Goal: Information Seeking & Learning: Check status

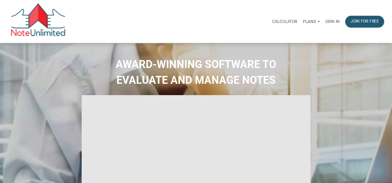
click at [333, 23] on p "Sign in" at bounding box center [332, 21] width 14 height 5
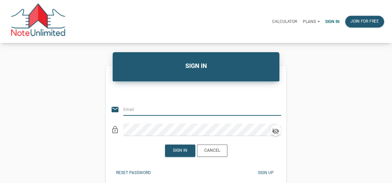
type input "[EMAIL_ADDRESS][DOMAIN_NAME]"
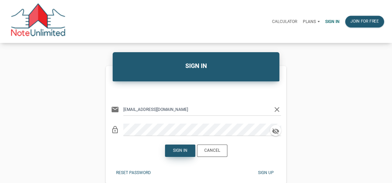
click at [178, 153] on div "Sign in" at bounding box center [180, 151] width 14 height 6
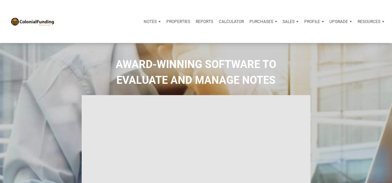
type input "Introduction to new features"
select select
click at [311, 22] on p "Profile" at bounding box center [312, 21] width 16 height 5
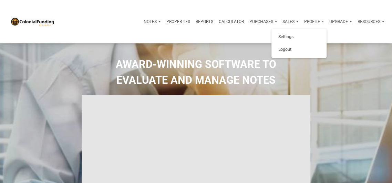
click at [163, 18] on div "Purchases" at bounding box center [152, 21] width 22 height 17
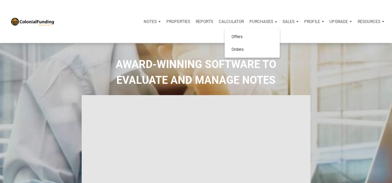
click at [230, 20] on p "Calculator" at bounding box center [231, 21] width 25 height 5
click at [201, 21] on p "Reports" at bounding box center [205, 21] width 18 height 5
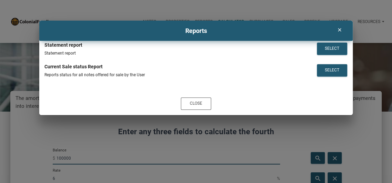
scroll to position [558, 371]
click at [340, 29] on icon "clear" at bounding box center [339, 30] width 8 height 6
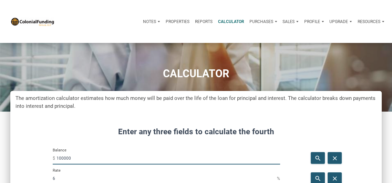
click at [147, 20] on p "Notes" at bounding box center [149, 21] width 13 height 5
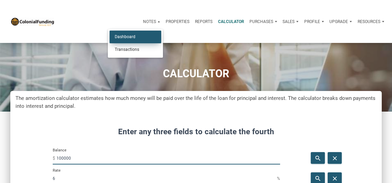
click at [126, 36] on link "Dashboard" at bounding box center [135, 37] width 52 height 13
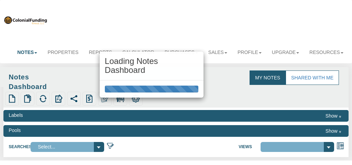
scroll to position [31, 0]
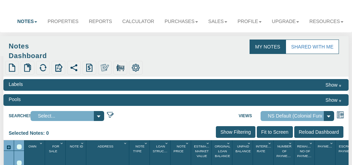
select select "316"
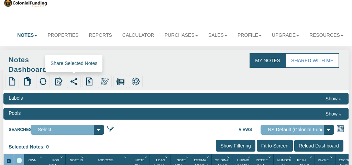
scroll to position [0, 0]
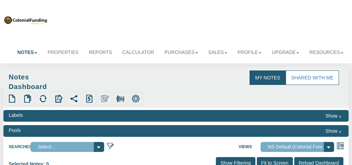
click at [37, 52] on link "Notes" at bounding box center [27, 52] width 30 height 15
click at [92, 19] on div "Notes Dashboard Transactions Properties Reports Calculator Purchases Offers Ord…" at bounding box center [176, 31] width 346 height 56
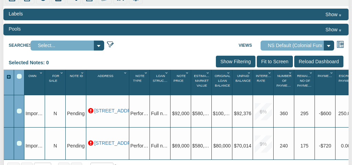
scroll to position [0, 69]
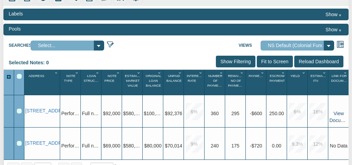
click at [334, 119] on link "View Documents" at bounding box center [342, 117] width 24 height 12
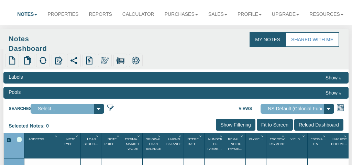
scroll to position [47, 0]
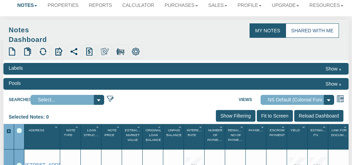
click at [308, 31] on link "Shared with Me" at bounding box center [312, 30] width 53 height 14
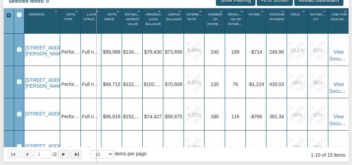
drag, startPoint x: 80, startPoint y: 12, endPoint x: 96, endPoint y: 12, distance: 16.2
click at [96, 12] on div "Own 1 For Sale 1 Note Id 1 Address 1 Note Type 1 Loan Structure 1 Note Price 1 …" at bounding box center [152, 20] width 394 height 25
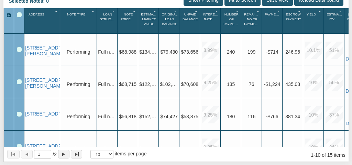
drag, startPoint x: 117, startPoint y: 18, endPoint x: 136, endPoint y: 20, distance: 19.0
click at [136, 20] on div "Own 1 For Sale 1 Note Id 1 Address 1 Note Type 1 Loan Structure 1 Note Price 1 …" at bounding box center [160, 20] width 410 height 25
drag, startPoint x: 117, startPoint y: 13, endPoint x: 127, endPoint y: 13, distance: 10.3
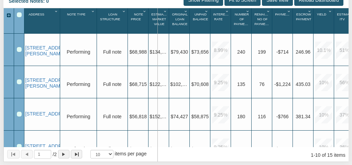
drag, startPoint x: 149, startPoint y: 22, endPoint x: 157, endPoint y: 22, distance: 8.6
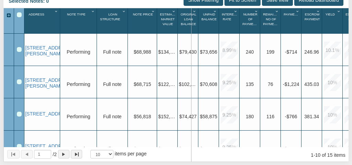
drag, startPoint x: 178, startPoint y: 20, endPoint x: 191, endPoint y: 20, distance: 13.1
click at [191, 20] on div "Original Loan Balance 1" at bounding box center [188, 20] width 21 height 25
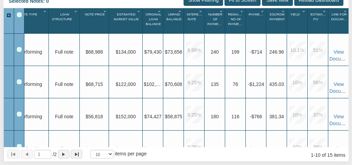
click at [268, 17] on div "Own 1 For Sale 1 Note Id 1 Address 1 Note Type 1 Loan Structure 1 Note Price 1 …" at bounding box center [128, 20] width 442 height 25
drag, startPoint x: 267, startPoint y: 17, endPoint x: 283, endPoint y: 17, distance: 15.1
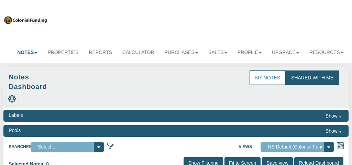
click at [311, 76] on link "Shared with Me" at bounding box center [312, 78] width 53 height 14
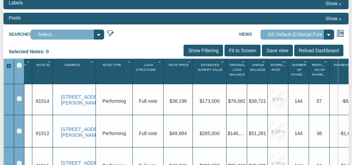
drag, startPoint x: 328, startPoint y: 70, endPoint x: 338, endPoint y: 70, distance: 10.0
click at [338, 70] on div "Own 1 For Sale 1 Note Id 1 Address 1 Note Type 1 Loan Structure 1 Note Price 1 …" at bounding box center [219, 71] width 457 height 25
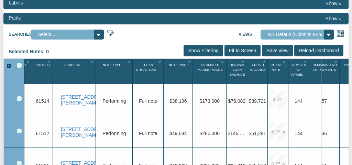
drag, startPoint x: 309, startPoint y: 72, endPoint x: 321, endPoint y: 72, distance: 11.7
click at [321, 72] on div "Remaining No Of Payments 1" at bounding box center [324, 71] width 31 height 25
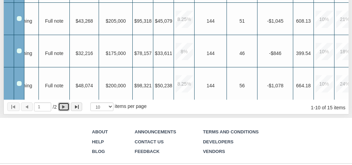
click at [65, 106] on div "Page forward" at bounding box center [63, 106] width 3 height 3
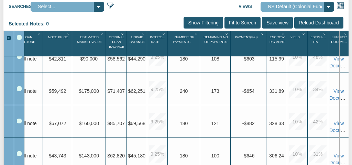
drag, startPoint x: 328, startPoint y: 42, endPoint x: 339, endPoint y: 42, distance: 11.4
click at [339, 42] on div "For Sale 1 Note Id 1 Address 1 Note Type 1 Loan Structure 1 Note Price 1 Estima…" at bounding box center [120, 43] width 458 height 25
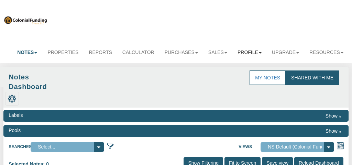
click at [247, 53] on link "Profile" at bounding box center [250, 52] width 34 height 15
click at [224, 75] on link "Logout" at bounding box center [239, 75] width 54 height 9
